Goal: Information Seeking & Learning: Learn about a topic

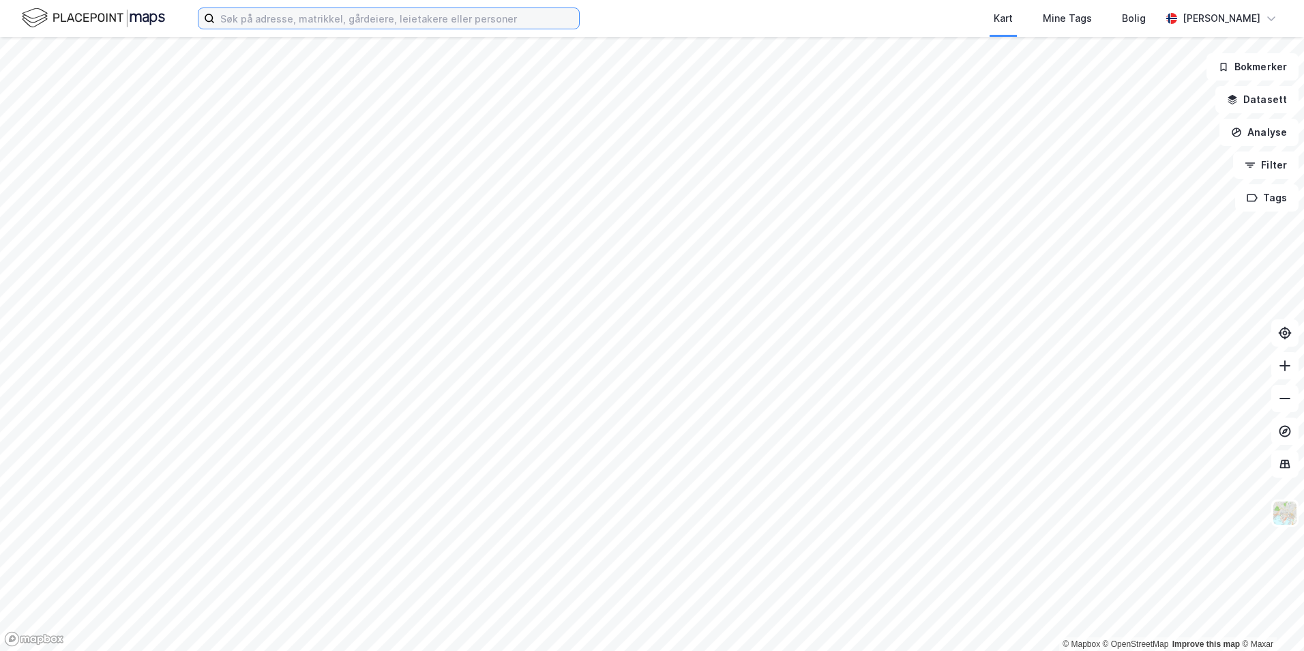
click at [368, 24] on input at bounding box center [397, 18] width 364 height 20
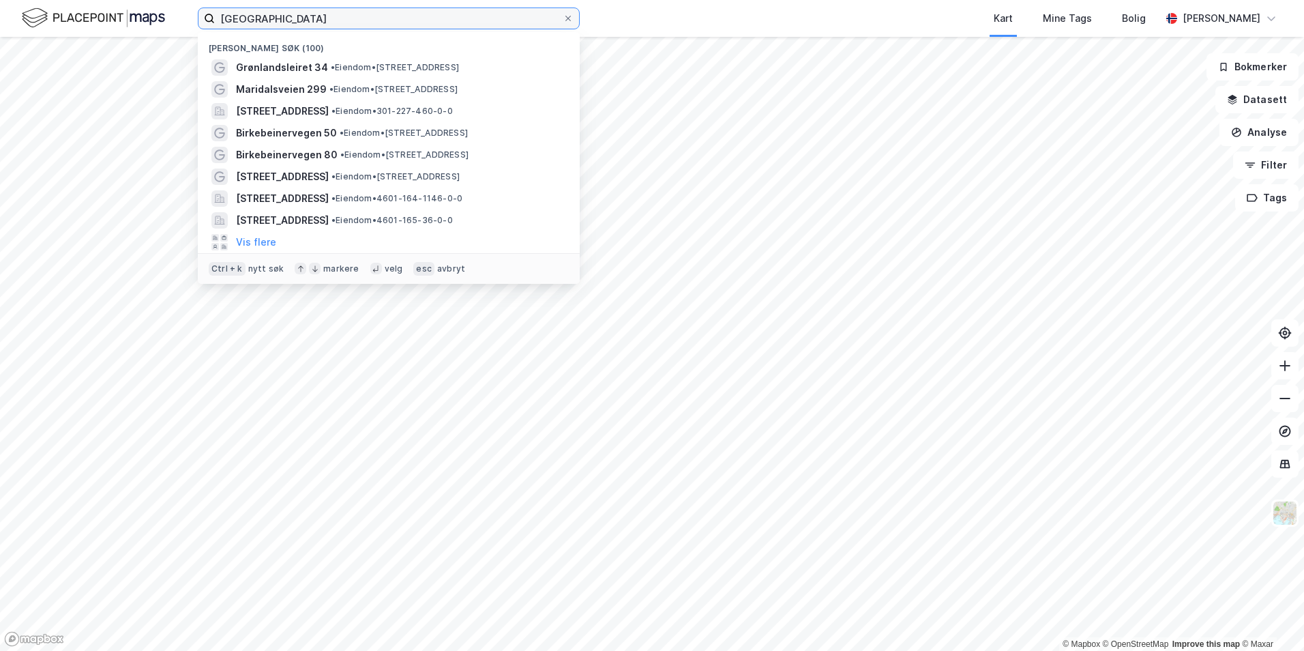
type input "[GEOGRAPHIC_DATA]"
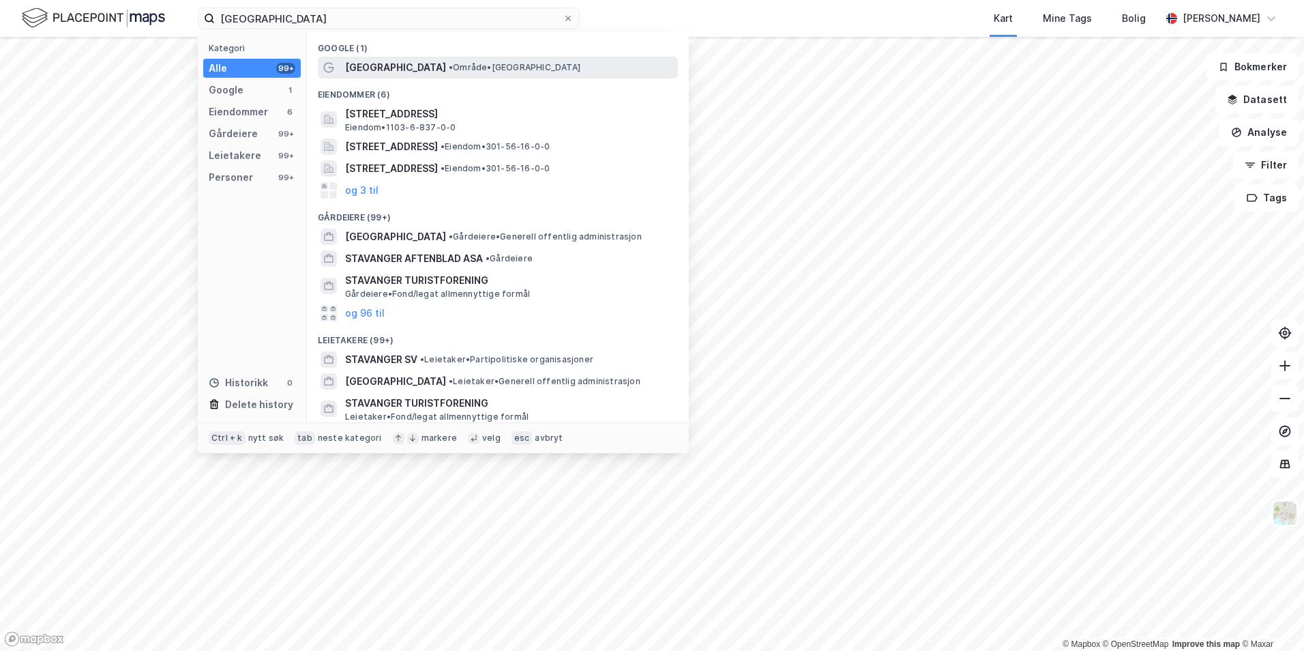
click at [381, 64] on span "[GEOGRAPHIC_DATA]" at bounding box center [395, 67] width 101 height 16
